Goal: Transaction & Acquisition: Purchase product/service

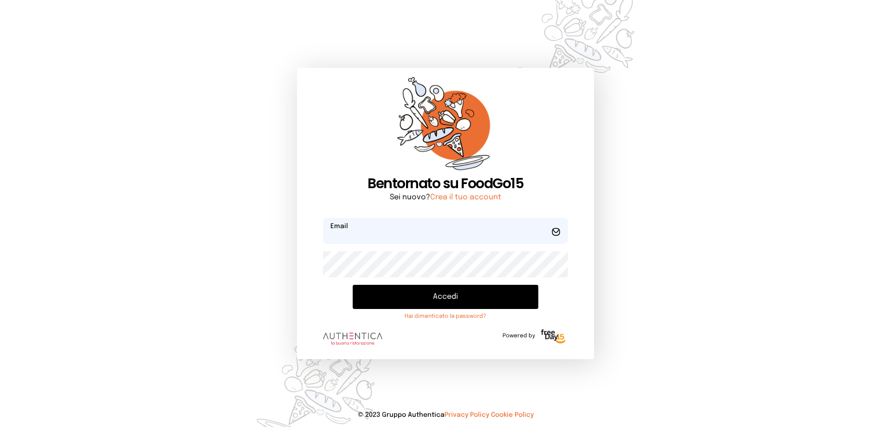
type input "**********"
click at [454, 295] on button "Accedi" at bounding box center [446, 297] width 186 height 24
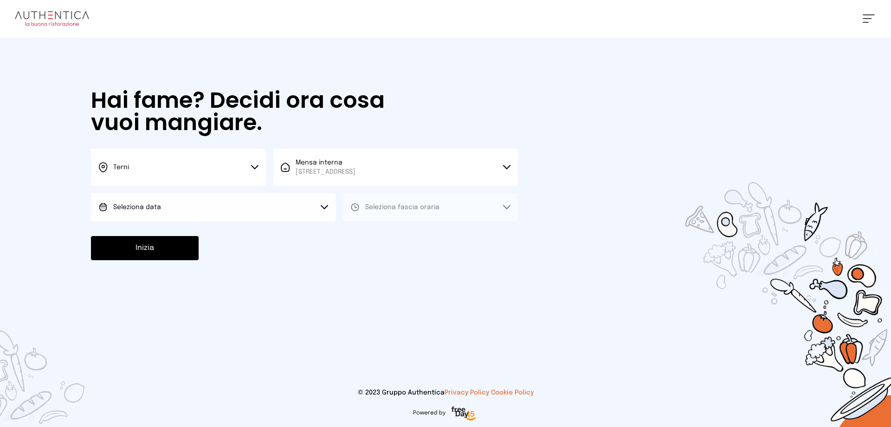
click at [201, 213] on button "Seleziona data" at bounding box center [213, 207] width 245 height 28
click at [198, 235] on li "[DATE], [DATE]" at bounding box center [213, 233] width 245 height 24
click at [425, 220] on button "Seleziona fascia oraria" at bounding box center [430, 207] width 175 height 28
click at [422, 233] on li "Pranzo" at bounding box center [430, 233] width 175 height 24
click at [150, 248] on button "Inizia" at bounding box center [145, 248] width 108 height 24
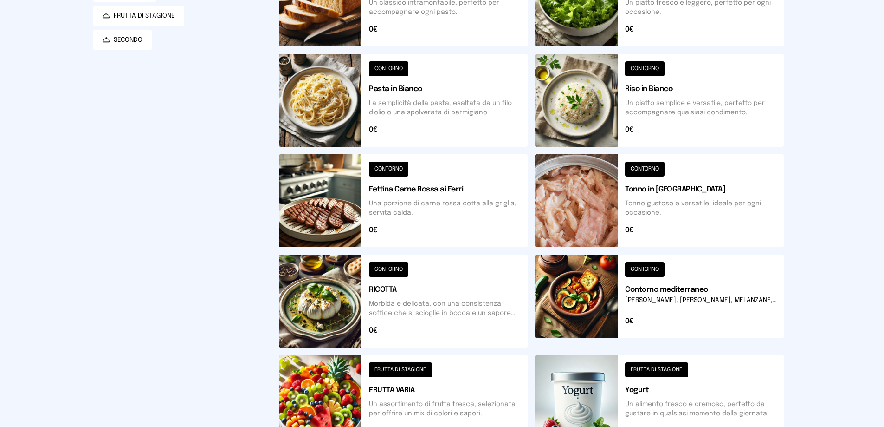
scroll to position [93, 0]
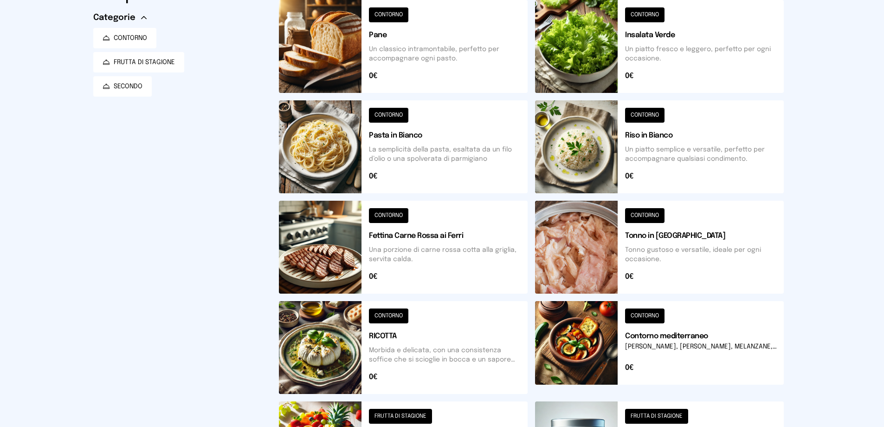
click at [435, 234] on button at bounding box center [403, 247] width 249 height 93
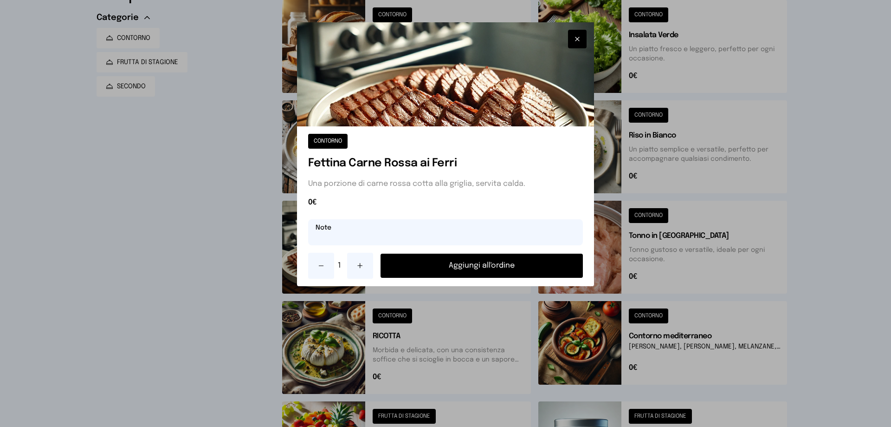
click at [459, 232] on input "text" at bounding box center [445, 232] width 275 height 26
type input "**********"
click at [469, 266] on button "Aggiungi all'ordine" at bounding box center [482, 265] width 202 height 24
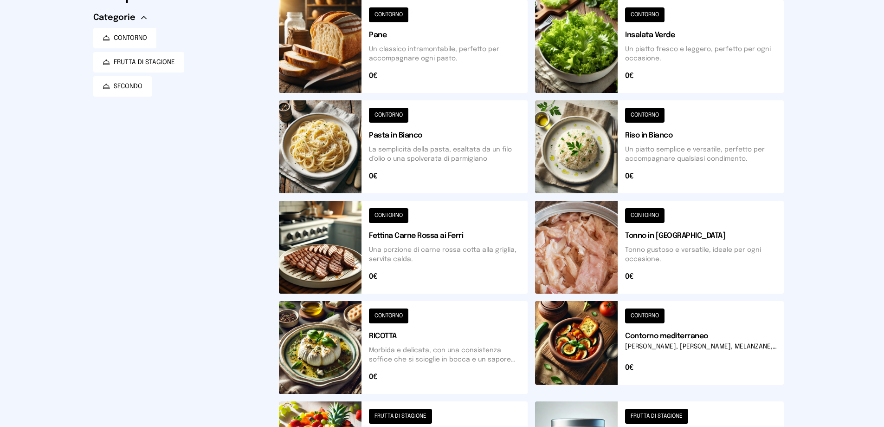
click at [428, 52] on button at bounding box center [403, 46] width 249 height 93
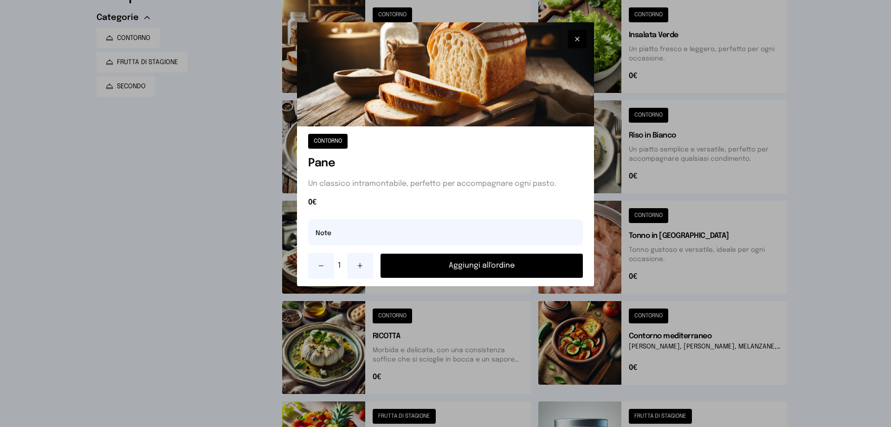
click at [491, 267] on button "Aggiungi all'ordine" at bounding box center [482, 265] width 202 height 24
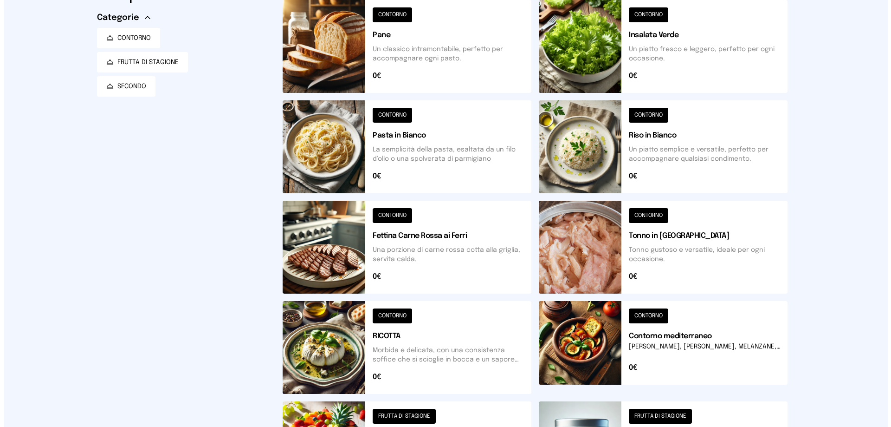
scroll to position [0, 0]
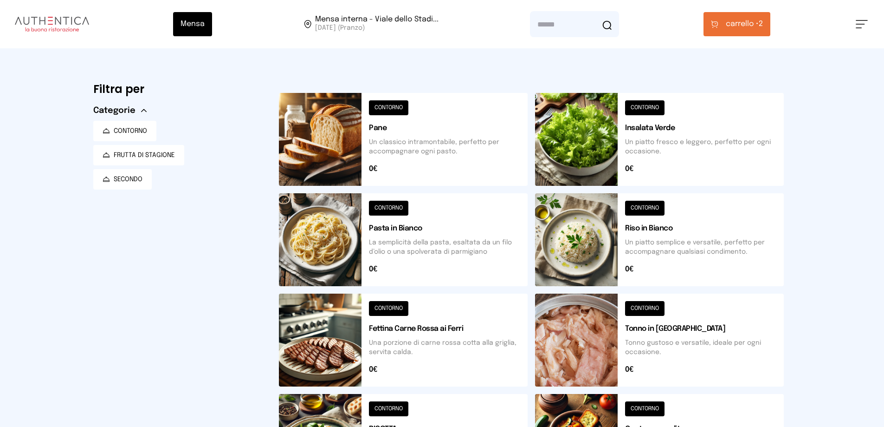
click at [745, 25] on span "carrello •" at bounding box center [742, 24] width 33 height 11
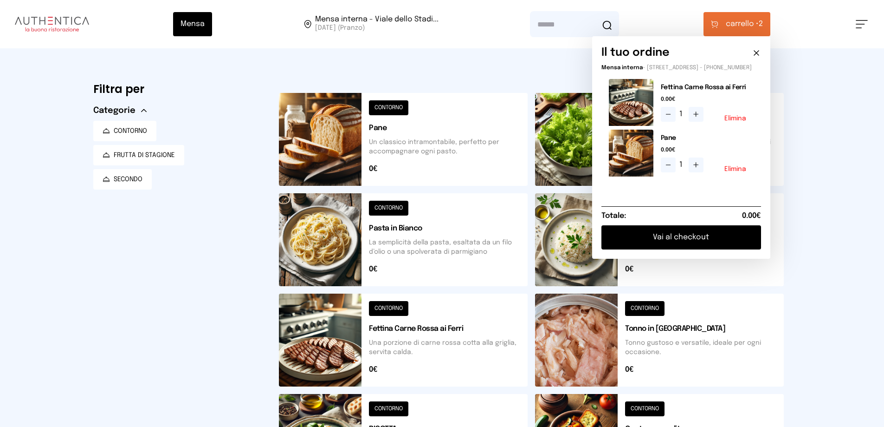
click at [664, 243] on button "Vai al checkout" at bounding box center [682, 237] width 160 height 24
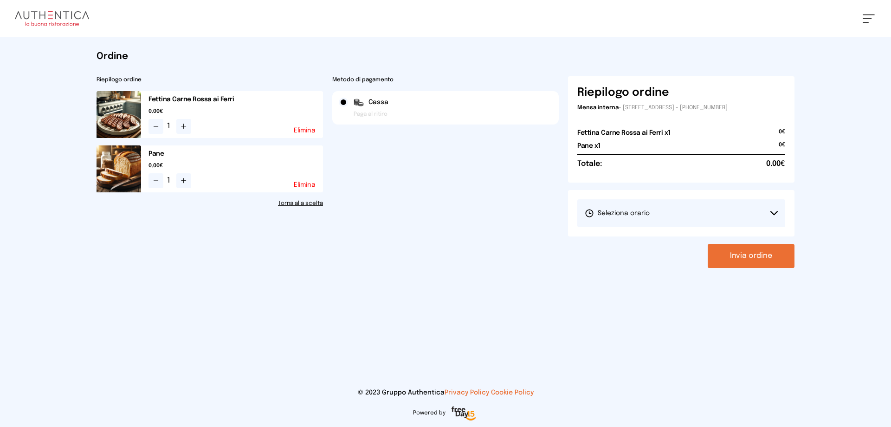
click at [650, 220] on button "Seleziona orario" at bounding box center [682, 213] width 208 height 28
click at [650, 238] on span "1° Turno (13:00 - 15:00)" at bounding box center [620, 238] width 70 height 9
click at [734, 251] on button "Invia ordine" at bounding box center [751, 256] width 87 height 24
